Goal: Find specific page/section: Find specific page/section

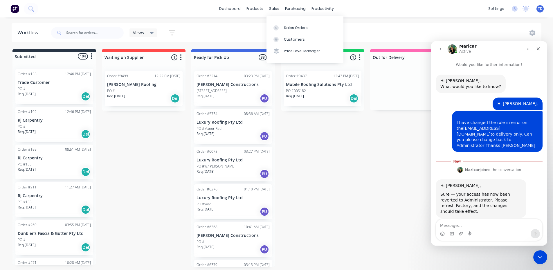
click at [459, 225] on textarea "Message…" at bounding box center [489, 224] width 106 height 10
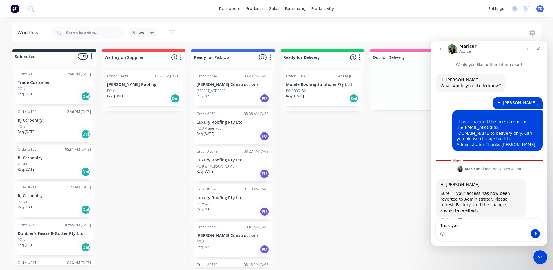
type textarea "Thank you"
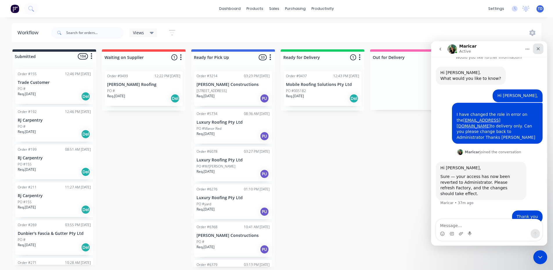
click at [542, 47] on div "Close" at bounding box center [538, 49] width 10 height 10
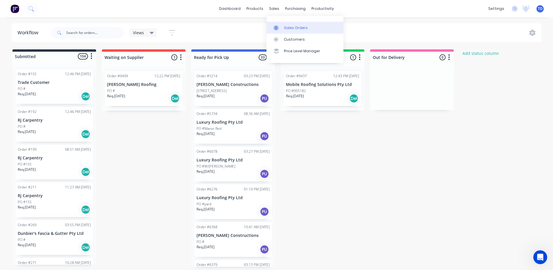
click at [287, 27] on div "Sales Orders" at bounding box center [296, 27] width 24 height 5
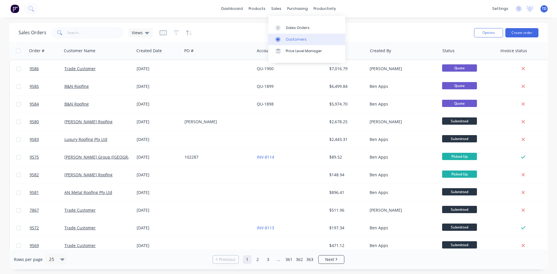
click at [288, 41] on div "Customers" at bounding box center [296, 39] width 21 height 5
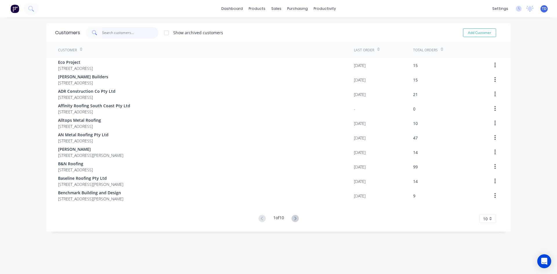
click at [124, 30] on input "text" at bounding box center [130, 33] width 57 height 12
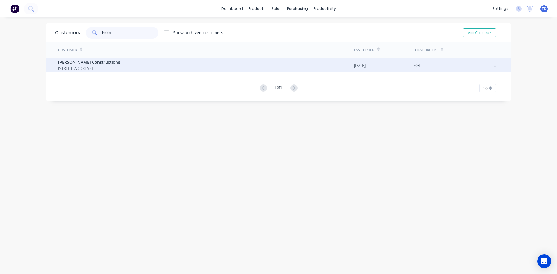
type input "hobb"
click at [127, 72] on div "Hobbs Constructions 12 Park Road St Georges Basin New South Wales Australia 2540" at bounding box center [206, 65] width 296 height 15
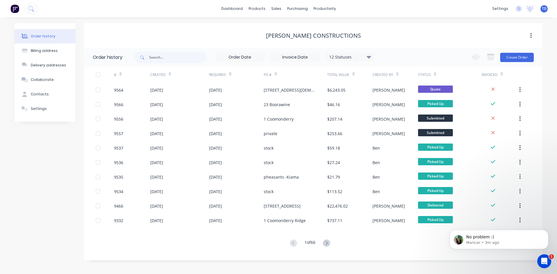
click at [391, 268] on div "Order history Billing address Delivery addresses Collaborate Contacts Settings …" at bounding box center [278, 145] width 557 height 257
click at [541, 260] on icon "Open Intercom Messenger" at bounding box center [544, 261] width 10 height 10
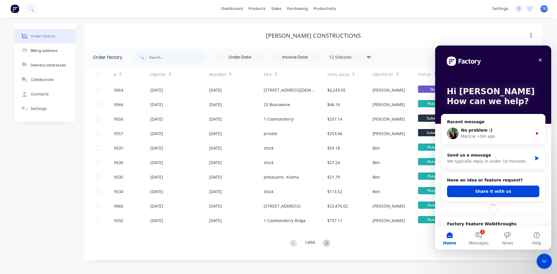
click at [542, 263] on icon "Close Intercom Messenger" at bounding box center [543, 260] width 7 height 7
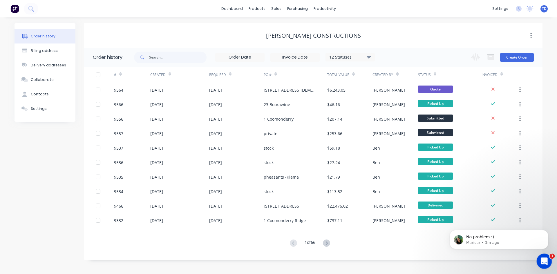
click at [547, 260] on icon "Open Intercom Messenger" at bounding box center [544, 261] width 10 height 10
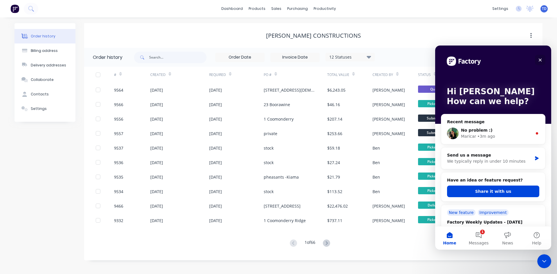
click at [539, 61] on icon "Close" at bounding box center [540, 60] width 3 height 3
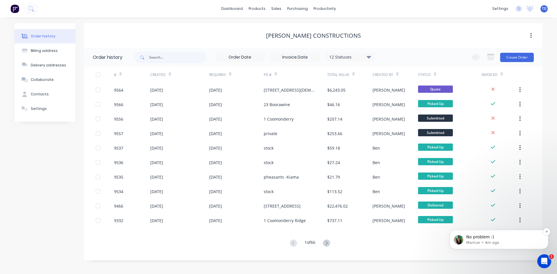
click at [484, 242] on p "Maricar • 4m ago" at bounding box center [503, 242] width 75 height 5
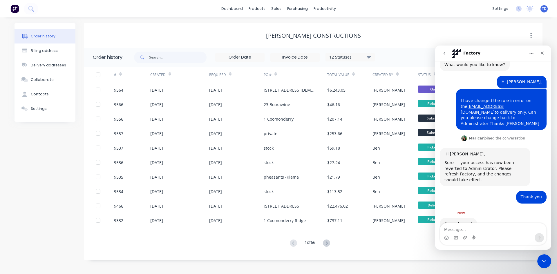
scroll to position [34, 0]
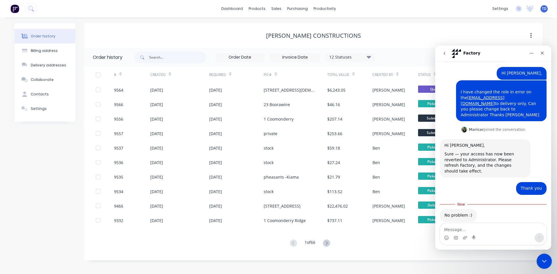
click at [542, 261] on icon "Close Intercom Messenger" at bounding box center [543, 260] width 7 height 7
